Goal: Task Accomplishment & Management: Manage account settings

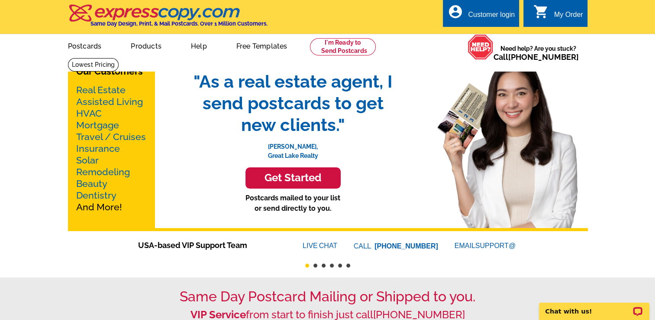
click at [480, 14] on div "Customer login" at bounding box center [491, 17] width 47 height 12
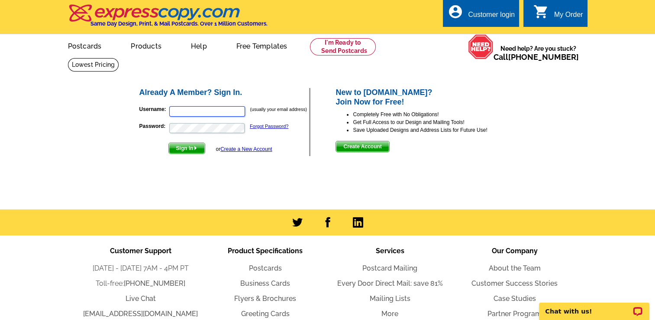
type input "[EMAIL_ADDRESS][DOMAIN_NAME]"
click at [178, 148] on span "Sign In" at bounding box center [187, 148] width 36 height 10
